Goal: Register for event/course

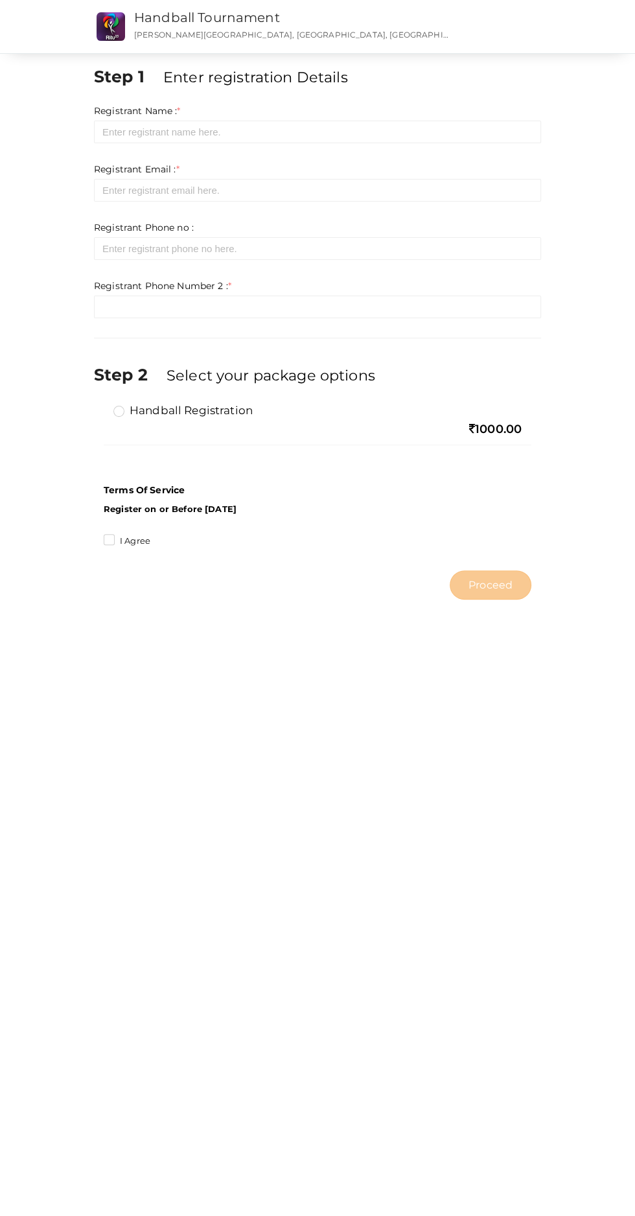
click at [199, 23] on link "Handball Tournament" at bounding box center [207, 18] width 146 height 16
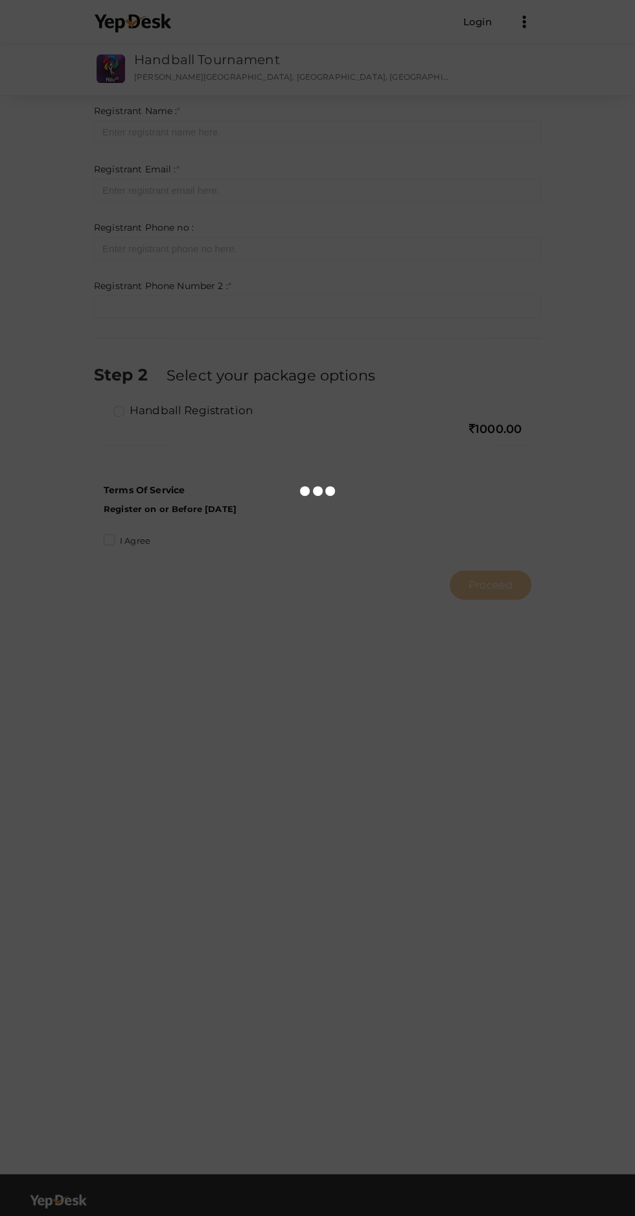
click at [180, 22] on div at bounding box center [317, 608] width 635 height 1216
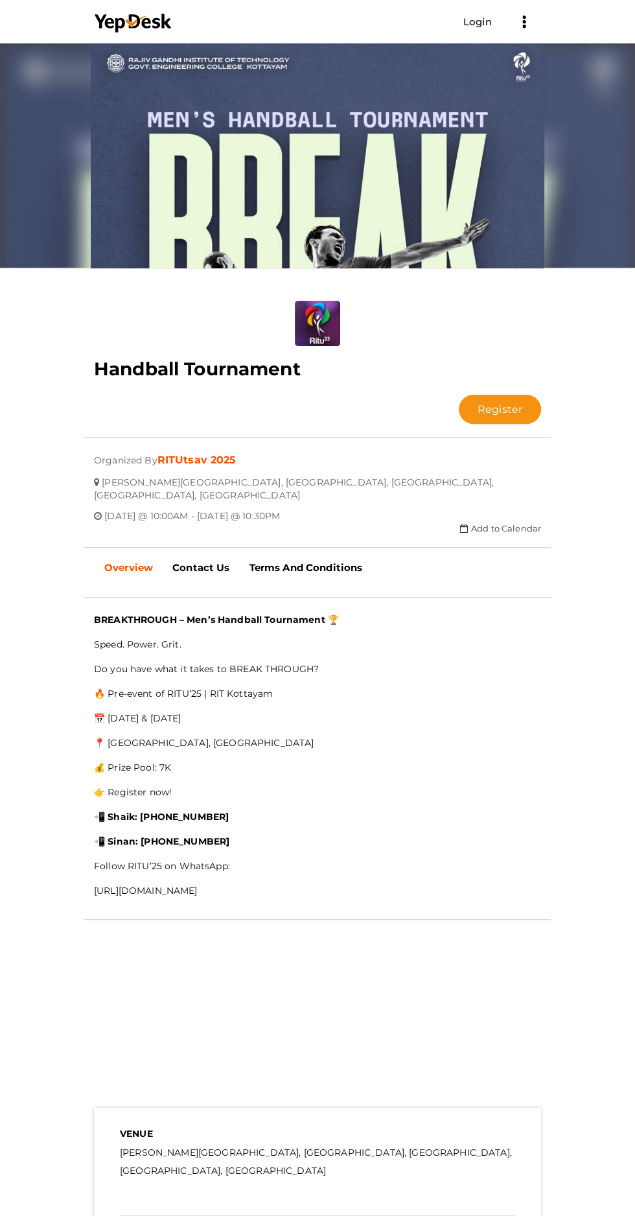
click at [173, 77] on div at bounding box center [317, 154] width 467 height 227
